Goal: Task Accomplishment & Management: Manage account settings

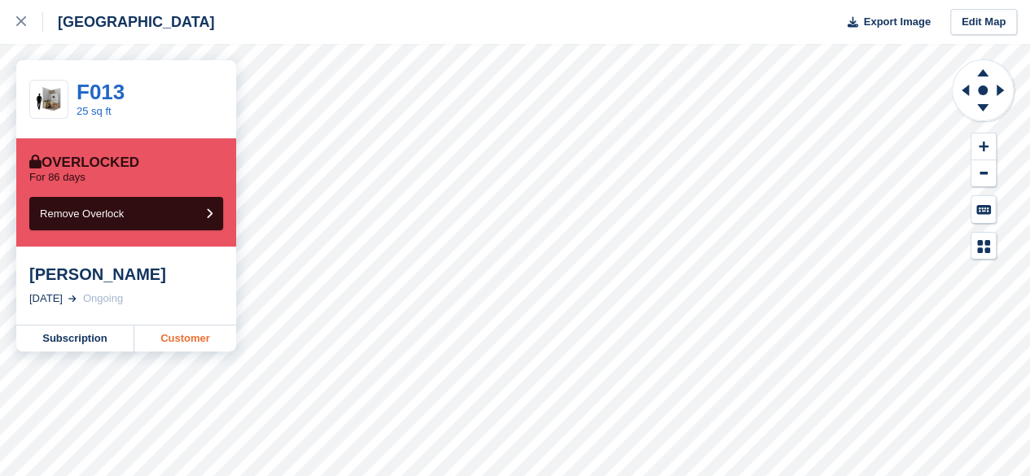
click at [202, 339] on link "Customer" at bounding box center [185, 339] width 102 height 26
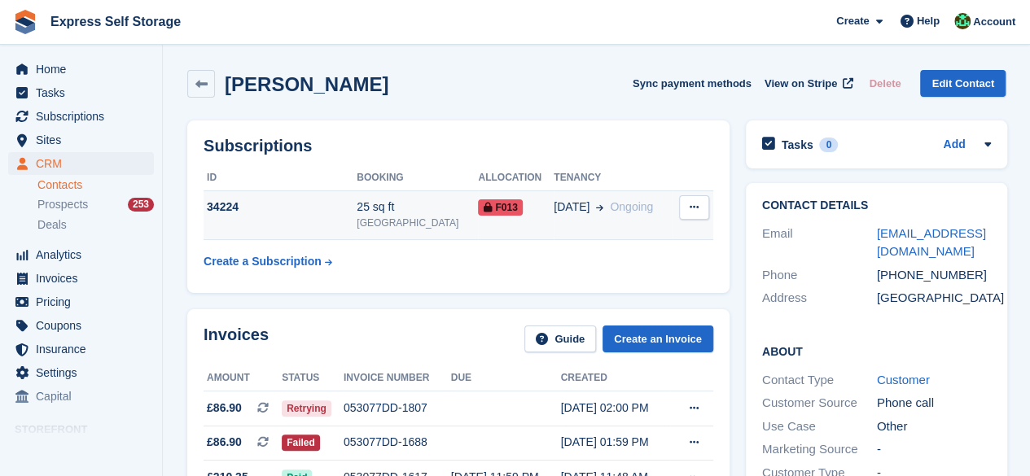
click at [690, 214] on button at bounding box center [694, 207] width 30 height 24
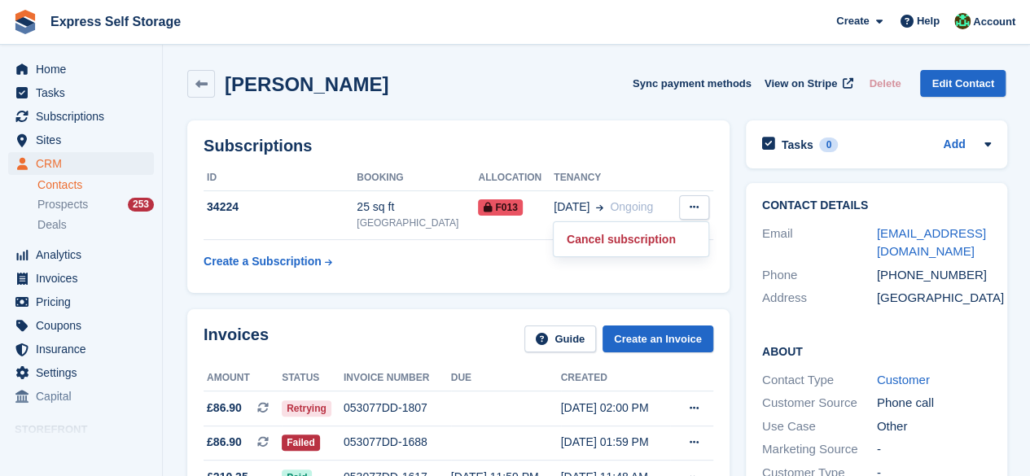
click at [594, 107] on div "Francoise Alvarez Sync payment methods View on Stripe Delete Edit Contact" at bounding box center [596, 87] width 835 height 50
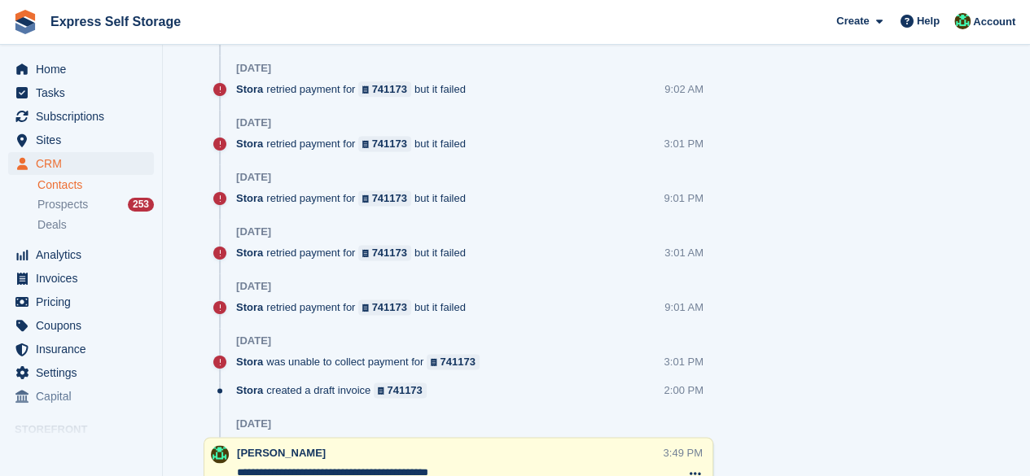
scroll to position [1140, 0]
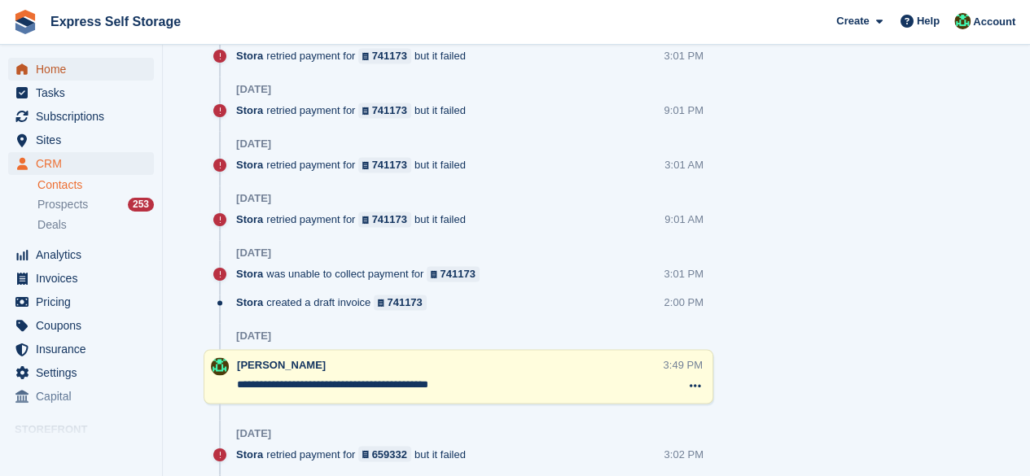
click at [19, 79] on link "Home" at bounding box center [81, 69] width 146 height 23
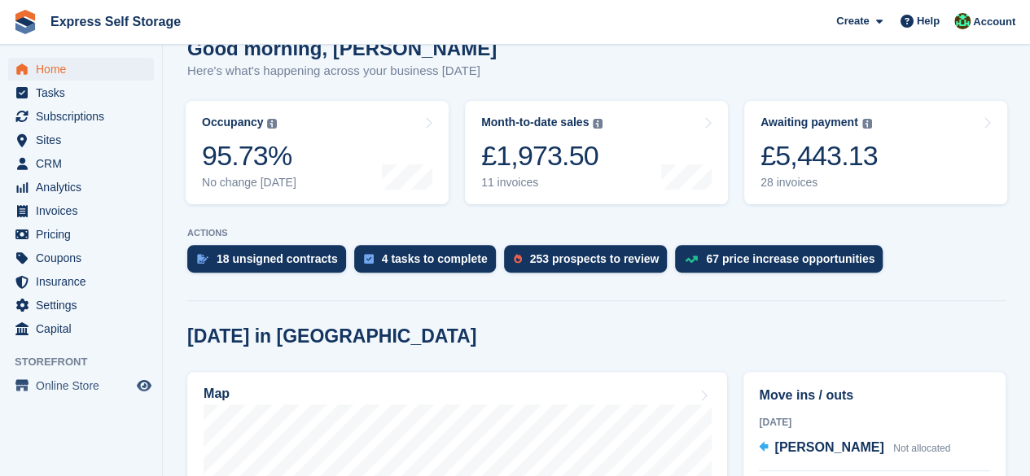
scroll to position [407, 0]
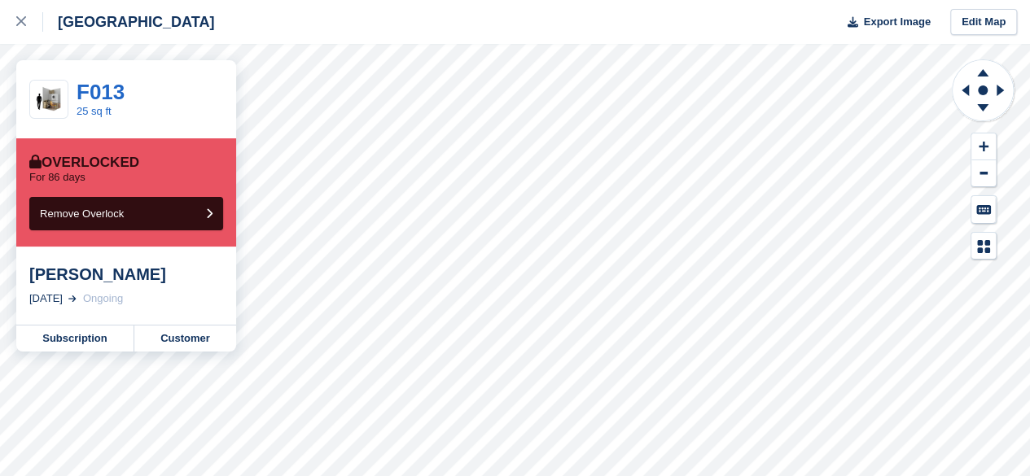
click at [175, 325] on div "Francoise Alvarez 25 Feb, 2024 Ongoing" at bounding box center [126, 286] width 220 height 78
click at [185, 349] on link "Customer" at bounding box center [185, 339] width 102 height 26
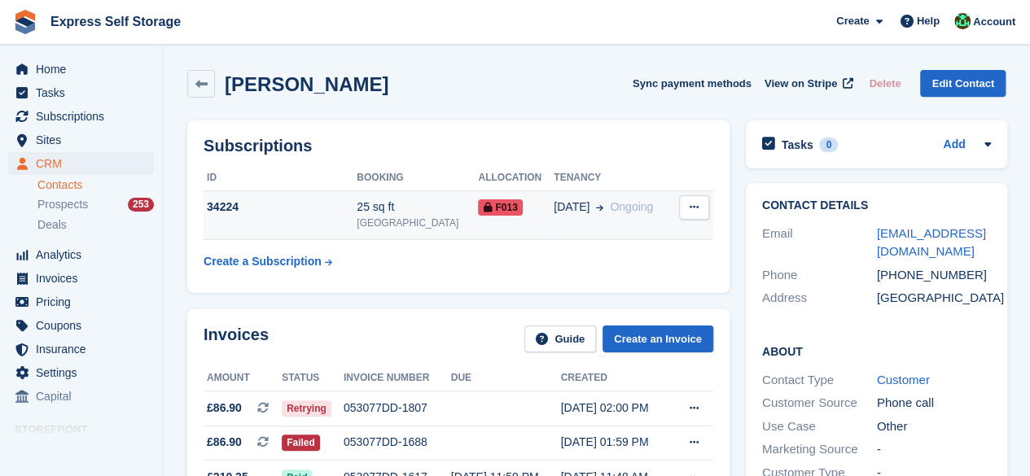
click at [691, 201] on button at bounding box center [694, 207] width 30 height 24
click at [484, 223] on td "F013" at bounding box center [516, 216] width 76 height 50
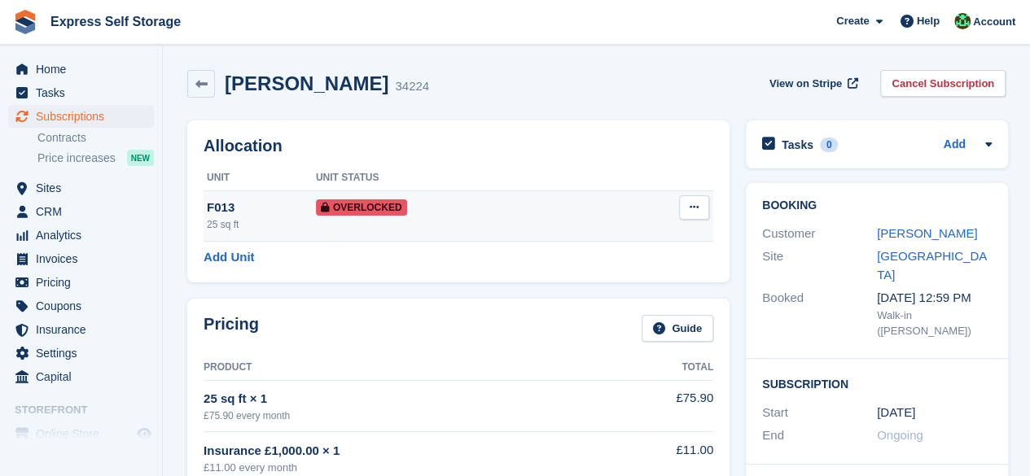
click at [704, 214] on button at bounding box center [694, 207] width 30 height 24
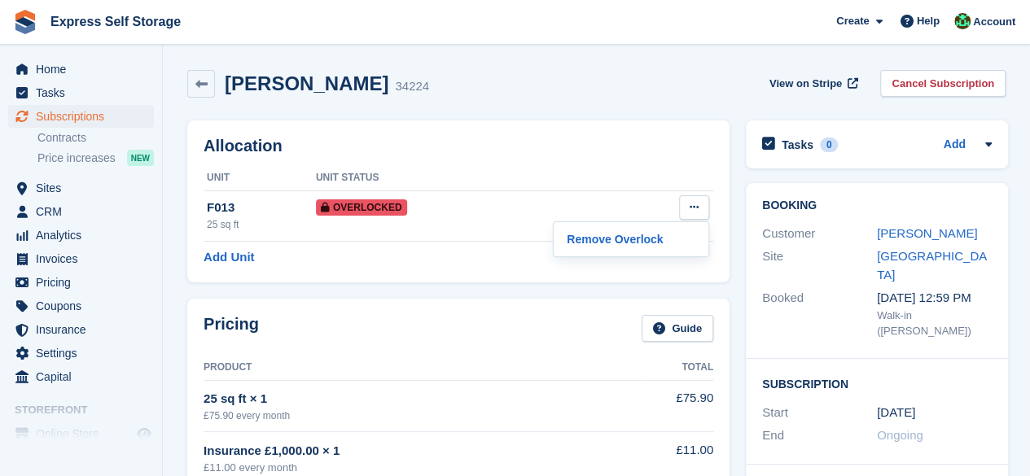
click at [930, 73] on link "Cancel Subscription" at bounding box center [942, 83] width 125 height 27
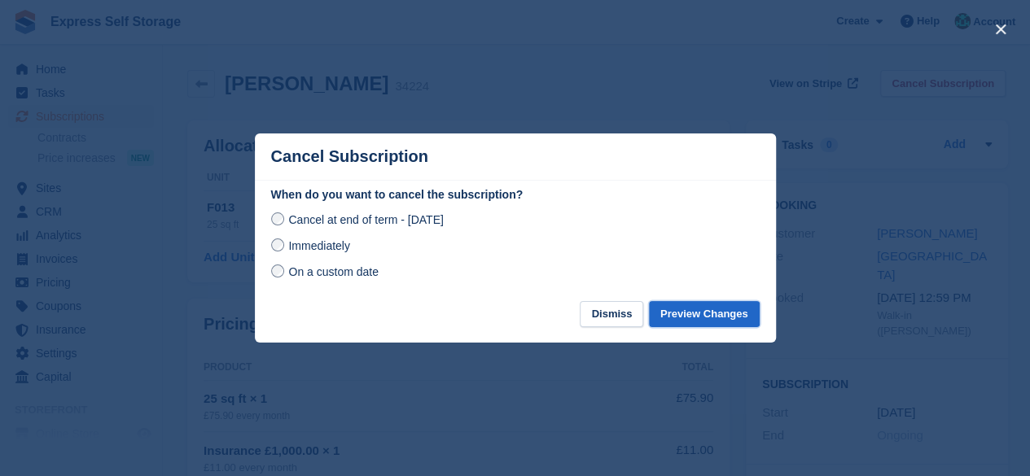
click at [714, 314] on button "Preview Changes" at bounding box center [704, 314] width 111 height 27
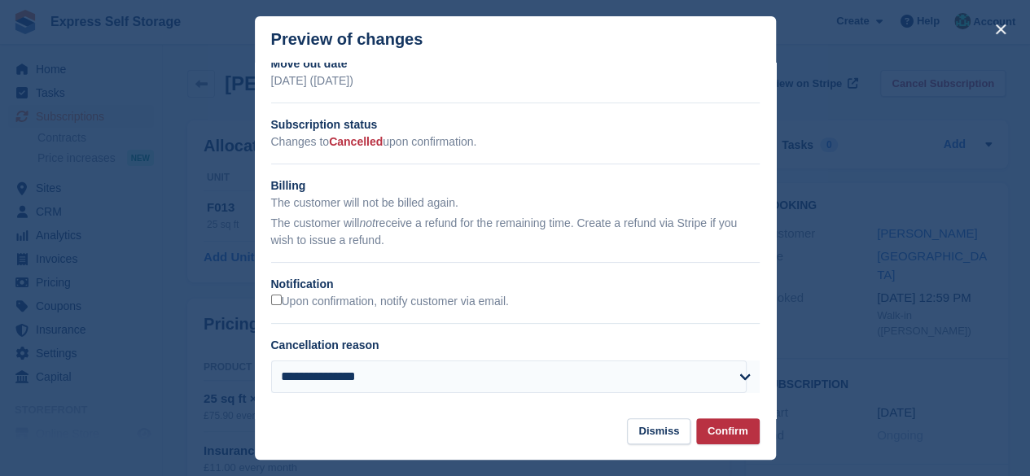
scroll to position [18, 0]
click at [696, 398] on div "**********" at bounding box center [515, 383] width 489 height 46
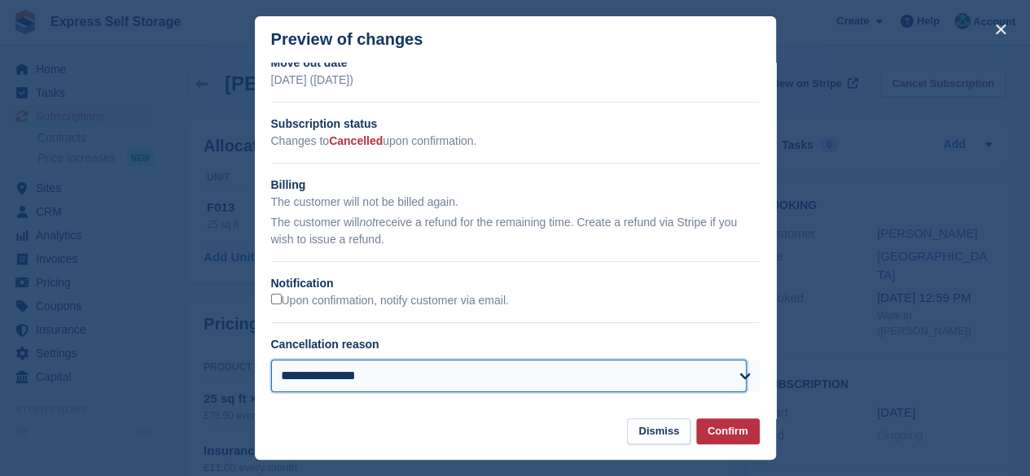
click at [695, 372] on select "**********" at bounding box center [509, 376] width 476 height 33
select select "*****"
click at [271, 360] on select "**********" at bounding box center [509, 376] width 476 height 33
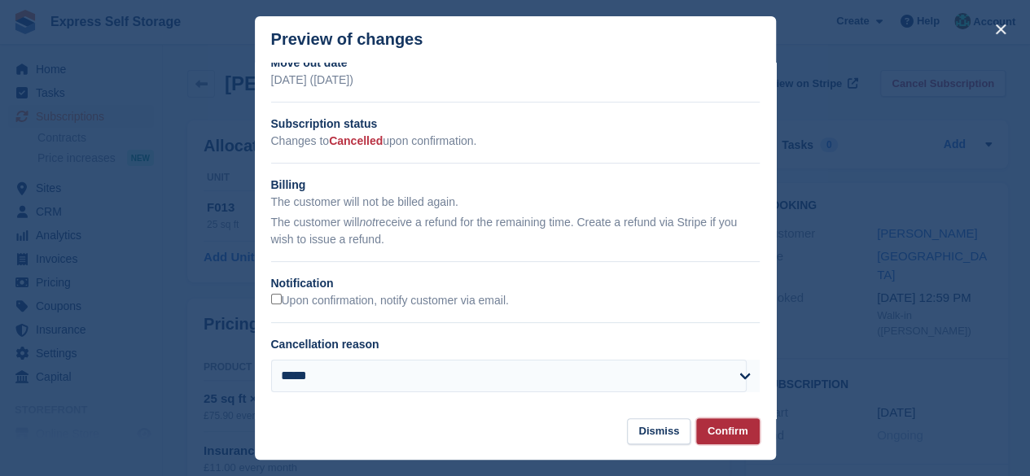
click at [725, 428] on button "Confirm" at bounding box center [728, 432] width 64 height 27
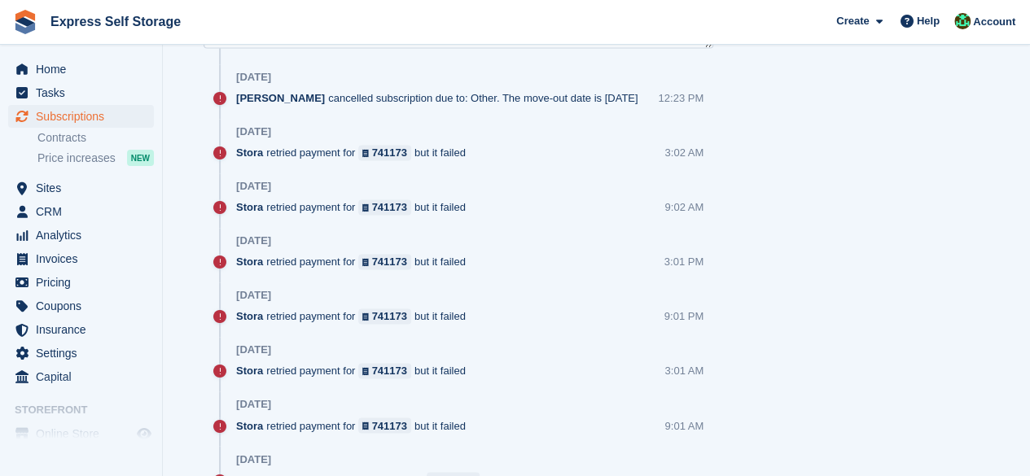
scroll to position [977, 0]
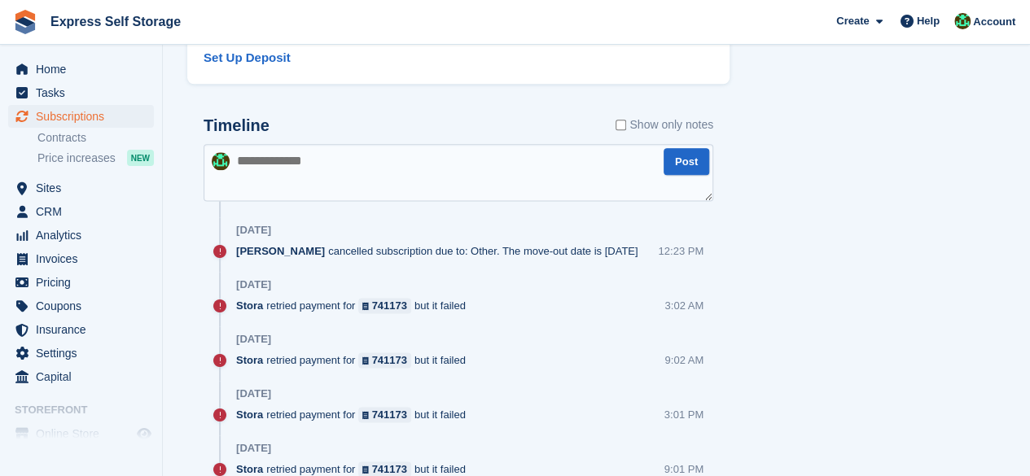
click at [440, 160] on textarea at bounding box center [459, 172] width 510 height 57
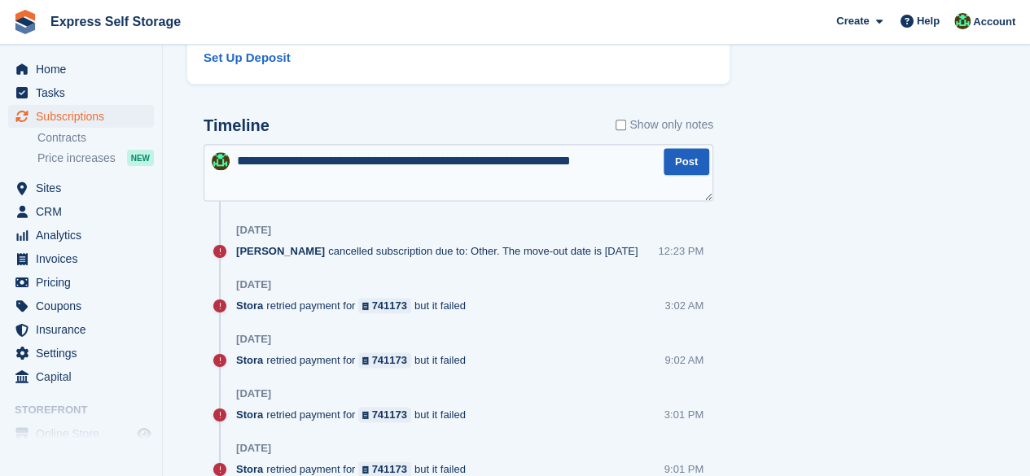
type textarea "**********"
click at [678, 159] on button "Post" at bounding box center [687, 161] width 46 height 27
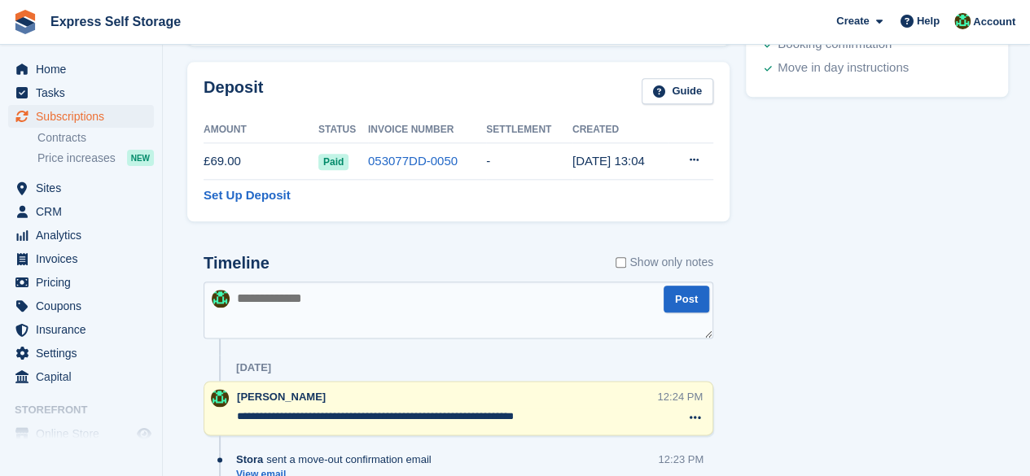
scroll to position [814, 0]
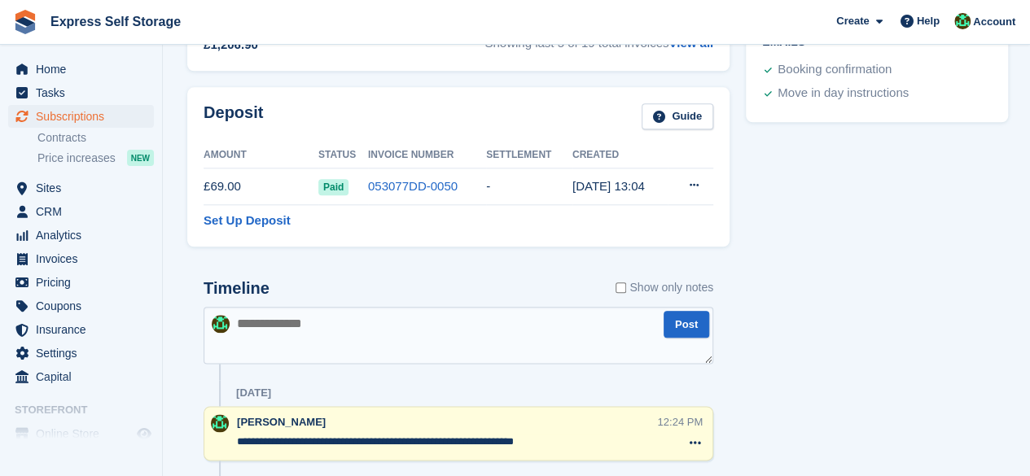
click at [377, 314] on textarea at bounding box center [459, 335] width 510 height 57
type textarea "*"
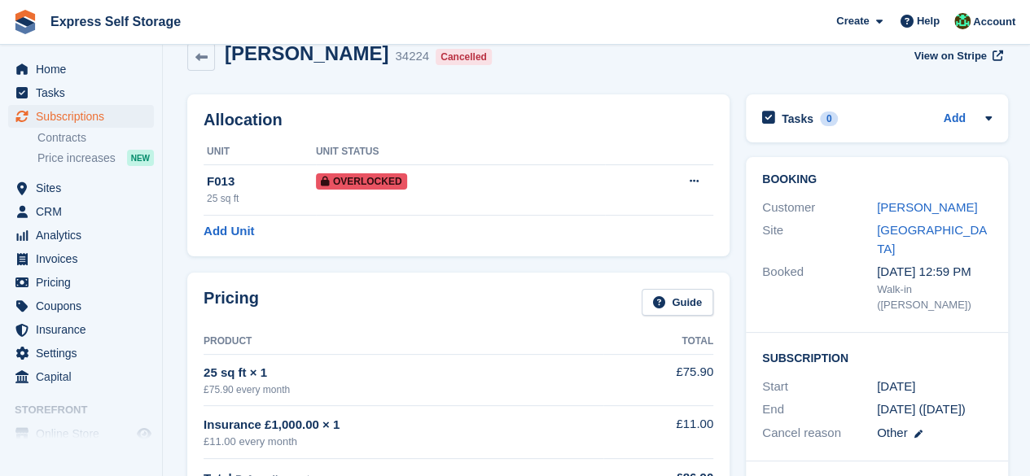
scroll to position [0, 0]
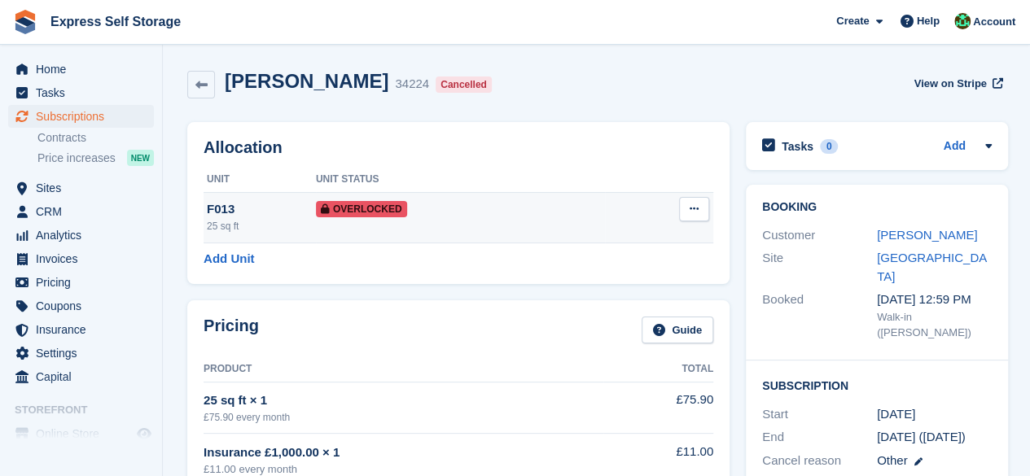
click at [697, 203] on button at bounding box center [694, 209] width 30 height 24
click at [612, 239] on p "Remove Overlock" at bounding box center [631, 240] width 142 height 21
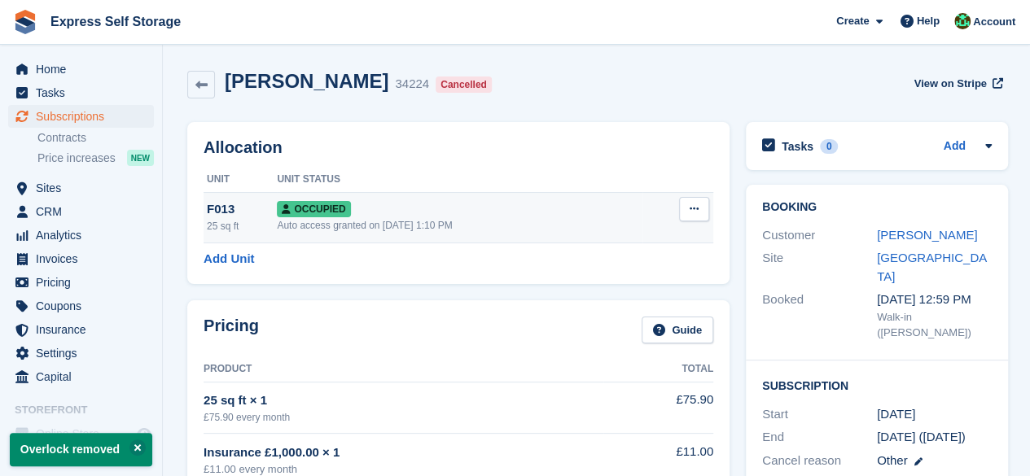
click at [685, 201] on button at bounding box center [694, 209] width 30 height 24
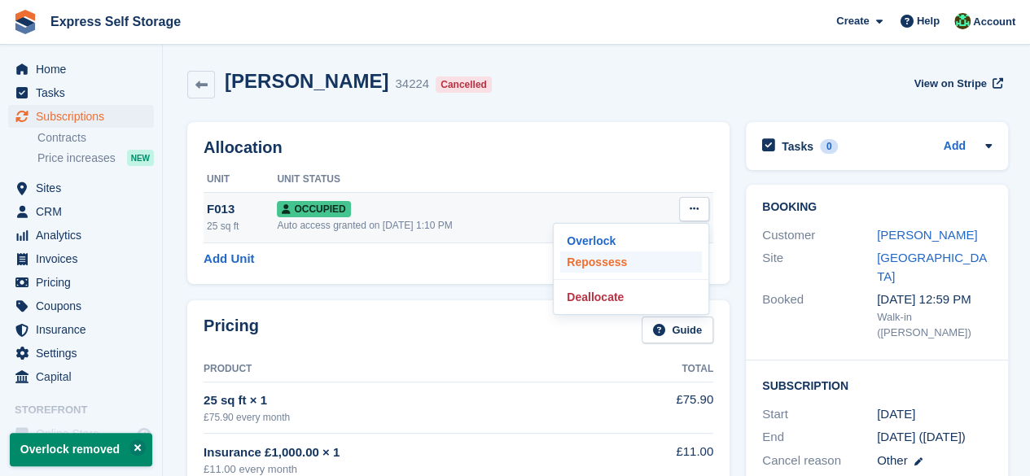
click at [637, 263] on p "Repossess" at bounding box center [631, 262] width 142 height 21
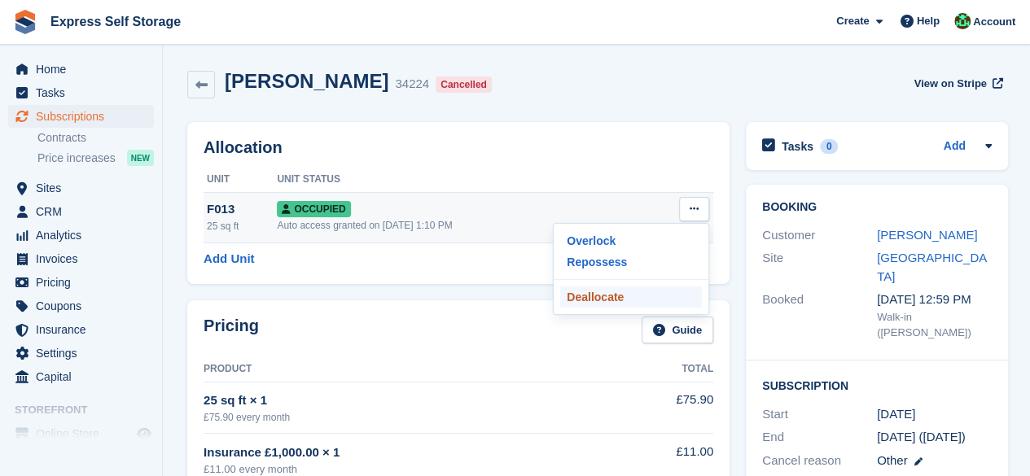
click at [611, 300] on p "Deallocate" at bounding box center [631, 297] width 142 height 21
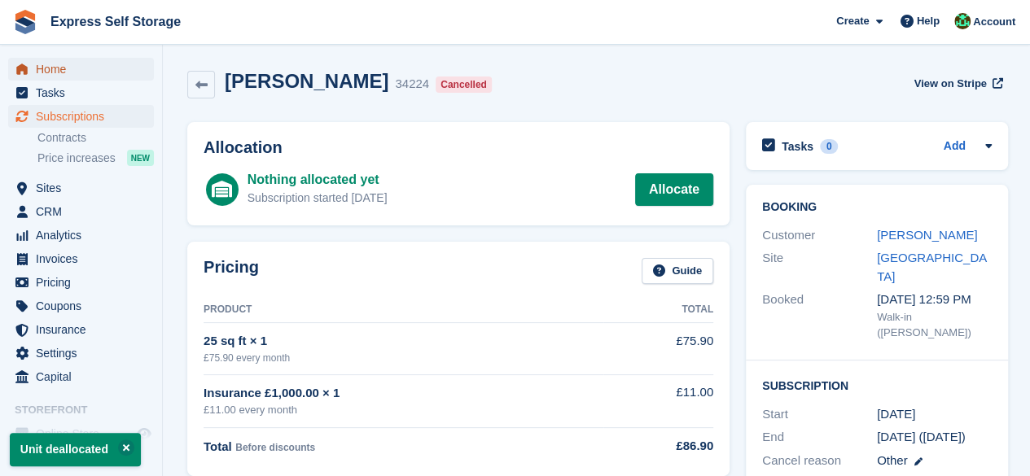
click at [72, 77] on span "Home" at bounding box center [85, 69] width 98 height 23
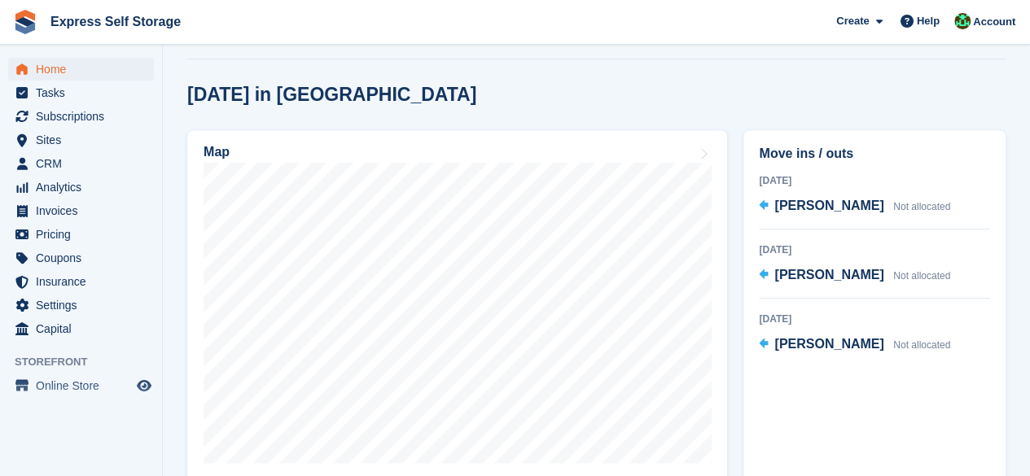
scroll to position [407, 0]
